Goal: Information Seeking & Learning: Learn about a topic

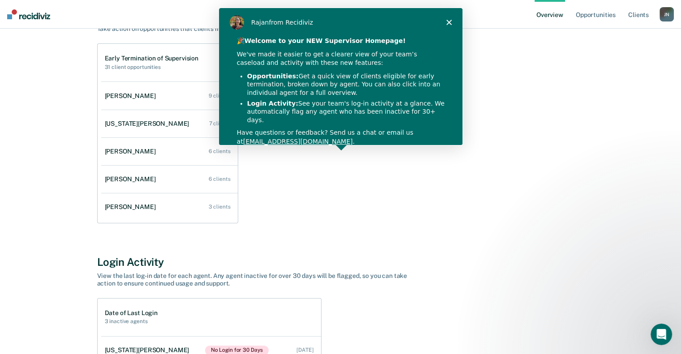
click at [449, 23] on polygon "Close" at bounding box center [448, 21] width 5 height 5
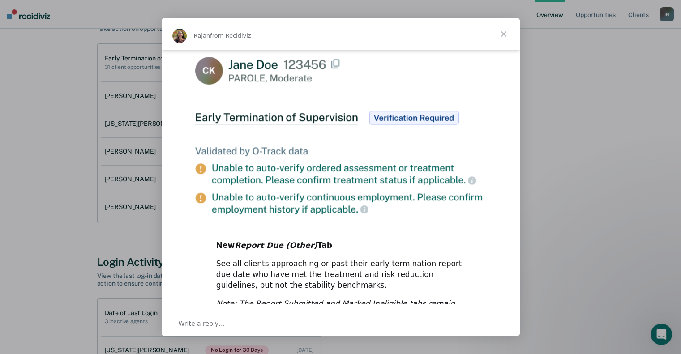
scroll to position [466, 0]
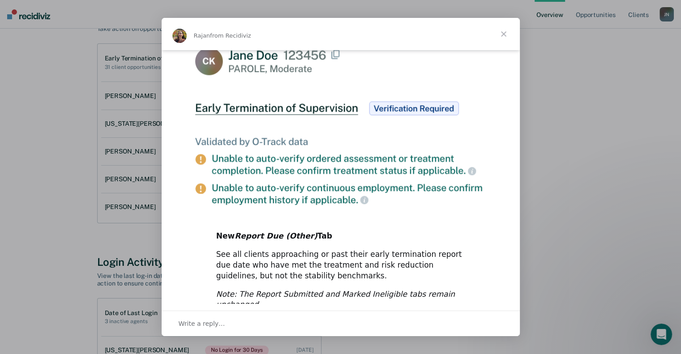
click at [504, 40] on span "Close" at bounding box center [504, 34] width 32 height 32
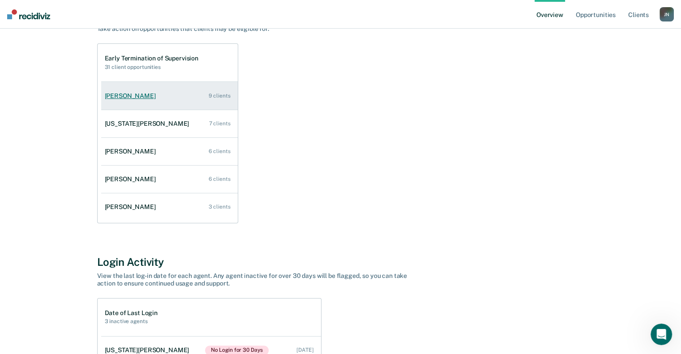
click at [151, 94] on div "[PERSON_NAME]" at bounding box center [132, 96] width 55 height 8
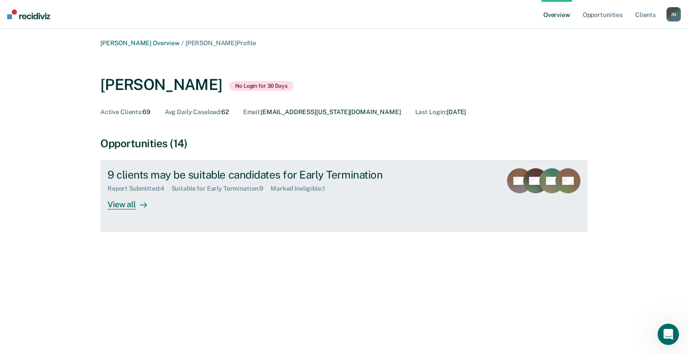
click at [129, 206] on div "View all" at bounding box center [132, 201] width 50 height 17
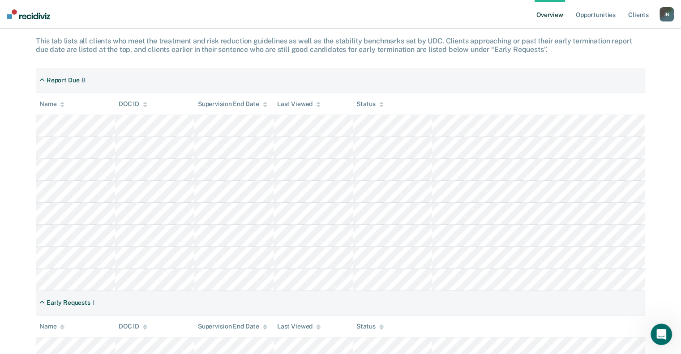
scroll to position [176, 0]
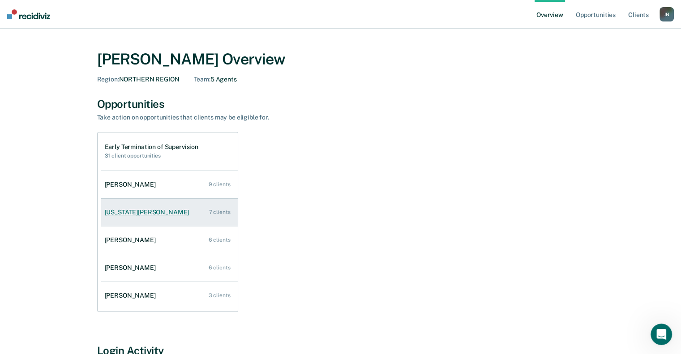
click at [131, 215] on div "[US_STATE][PERSON_NAME]" at bounding box center [149, 213] width 88 height 8
